Goal: Information Seeking & Learning: Learn about a topic

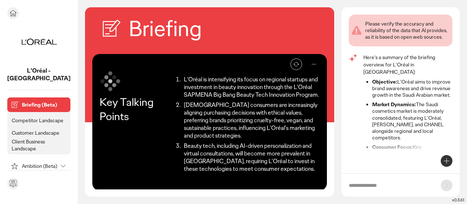
click at [19, 11] on button at bounding box center [13, 13] width 12 height 12
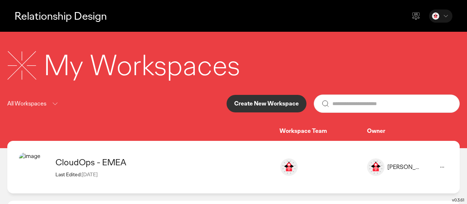
click at [92, 163] on div "CloudOps - EMEA" at bounding box center [163, 162] width 217 height 11
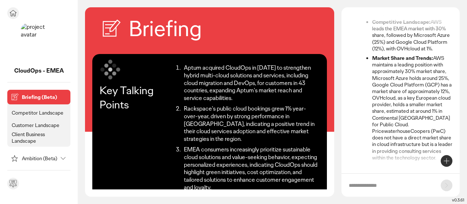
scroll to position [148, 0]
click at [74, 158] on div "CloudOps - EMEA Briefing (Beta) Competitor Landscape Customer Landscape Client …" at bounding box center [39, 102] width 78 height 204
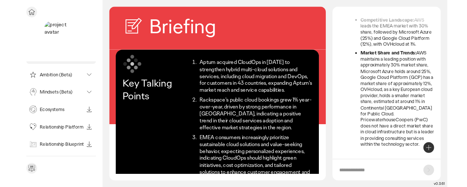
scroll to position [68, 0]
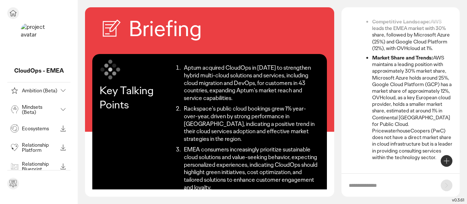
click at [63, 91] on icon at bounding box center [63, 90] width 4 height 2
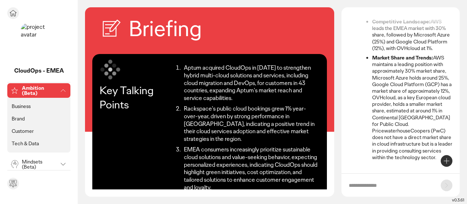
click at [63, 89] on icon at bounding box center [63, 90] width 9 height 9
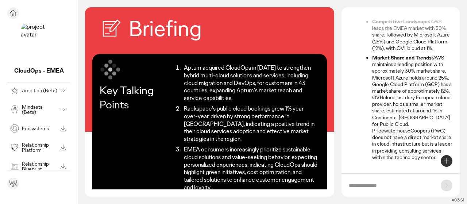
click at [62, 128] on icon at bounding box center [63, 129] width 3 height 2
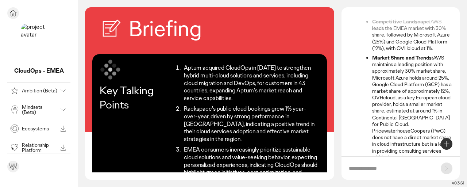
click at [76, 115] on div "CloudOps - EMEA Briefing (Beta) Competitor Landscape Customer Landscape Client …" at bounding box center [39, 93] width 78 height 187
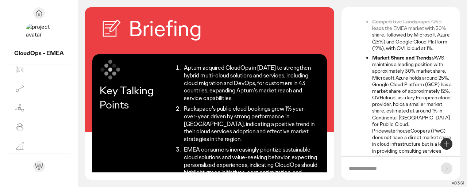
scroll to position [97, 0]
click at [78, 130] on div "Briefing Key Talking Points Aptum acquired CloudOps in [DATE] to strengthen hyb…" at bounding box center [272, 93] width 389 height 187
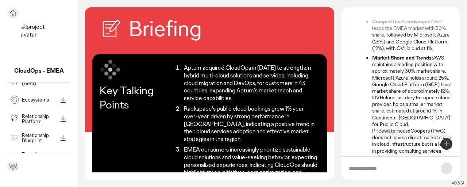
click at [72, 135] on div "CloudOps - EMEA Briefing (Beta) Competitor Landscape Customer Landscape Client …" at bounding box center [39, 93] width 78 height 187
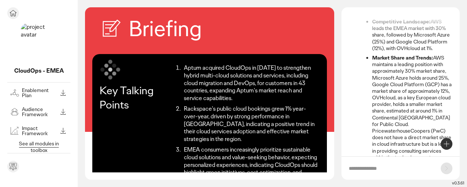
scroll to position [157, 0]
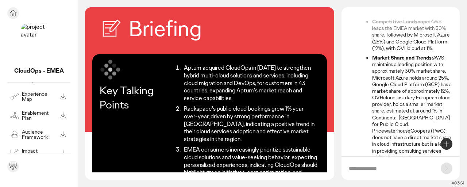
click at [75, 128] on div "CloudOps - EMEA Briefing (Beta) Competitor Landscape Customer Landscape Client …" at bounding box center [39, 93] width 78 height 187
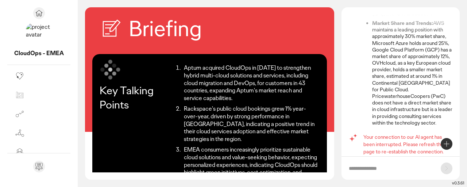
scroll to position [182, 0]
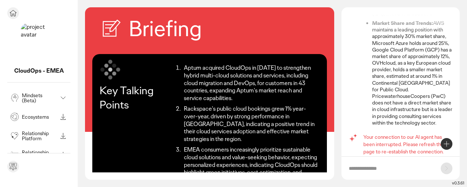
click at [19, 14] on div at bounding box center [38, 13] width 63 height 12
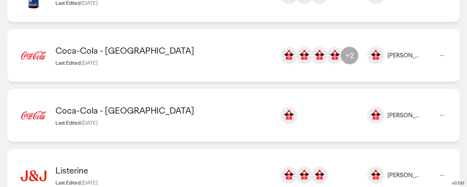
scroll to position [1013, 0]
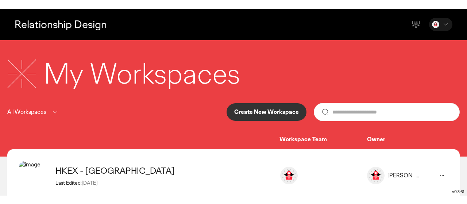
scroll to position [0, 0]
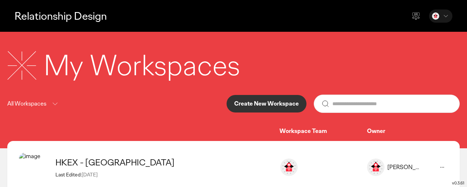
click at [448, 15] on icon at bounding box center [445, 15] width 7 height 7
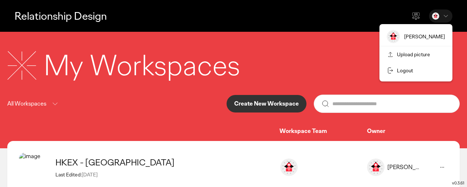
click at [295, 28] on div "Relationship Design [PERSON_NAME] Upload picture Logout" at bounding box center [233, 16] width 467 height 32
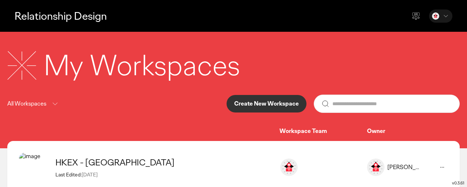
click at [309, 46] on div "My Workspaces All Workspaces Create New Workspace Workspace Team Owner" at bounding box center [233, 90] width 467 height 116
